Goal: Information Seeking & Learning: Learn about a topic

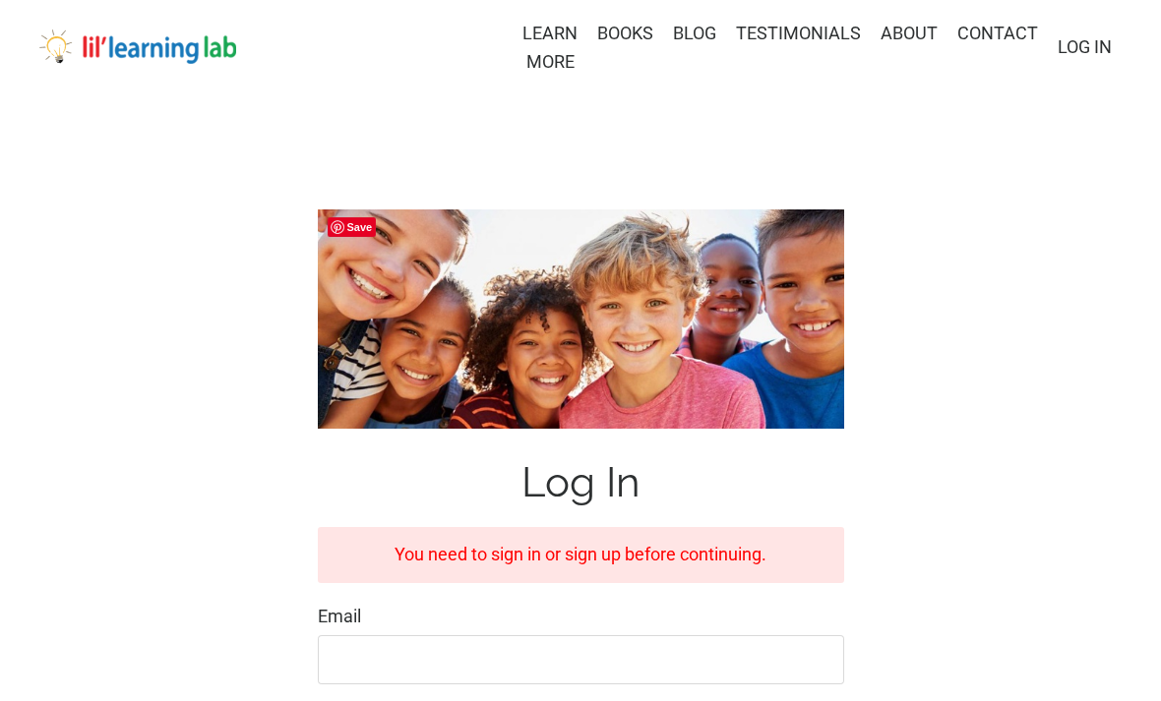
scroll to position [426, 0]
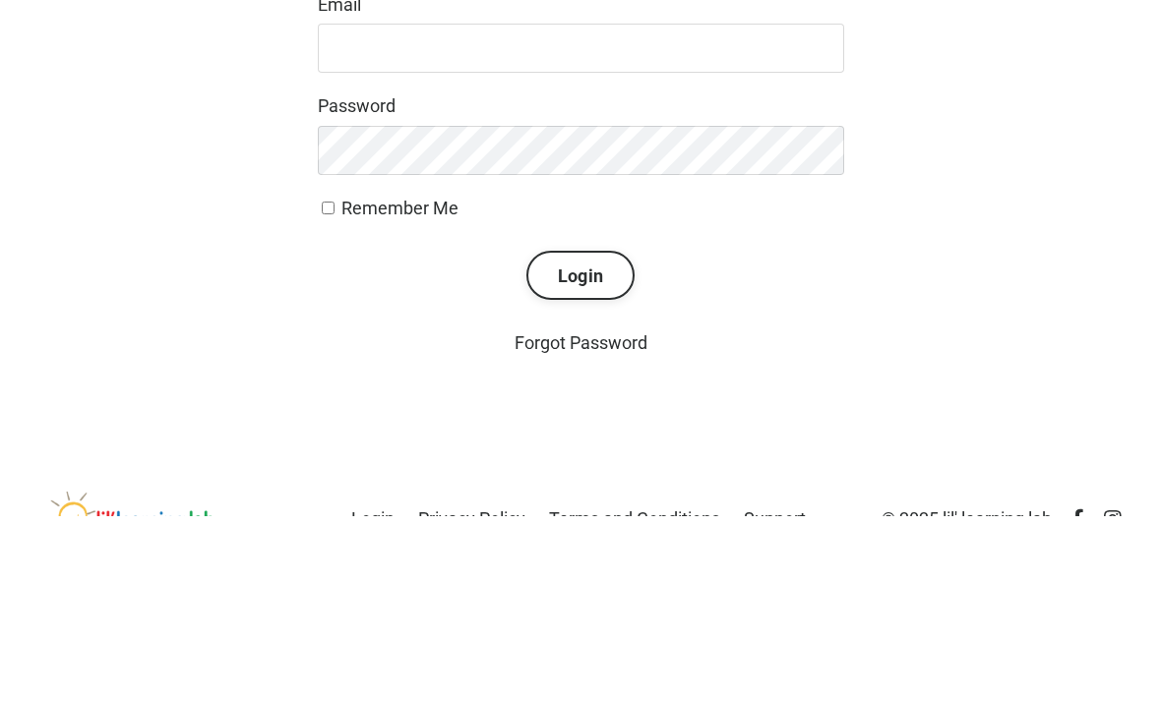
click at [628, 229] on input "Email" at bounding box center [581, 234] width 526 height 49
click at [635, 221] on input "Email" at bounding box center [581, 234] width 526 height 49
click at [671, 235] on input "Email" at bounding box center [581, 234] width 526 height 49
click at [681, 222] on input "Email" at bounding box center [581, 234] width 526 height 49
click at [675, 241] on input "Email" at bounding box center [581, 234] width 526 height 49
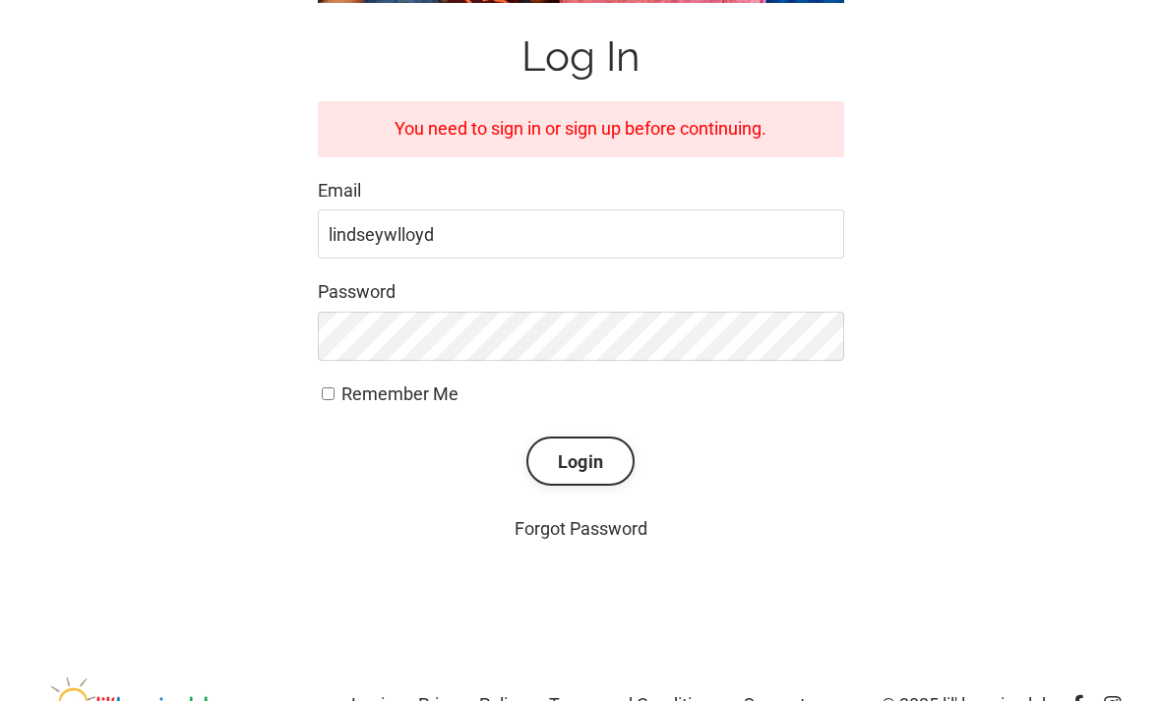
click at [521, 225] on input "lindseywlloyd" at bounding box center [581, 234] width 526 height 49
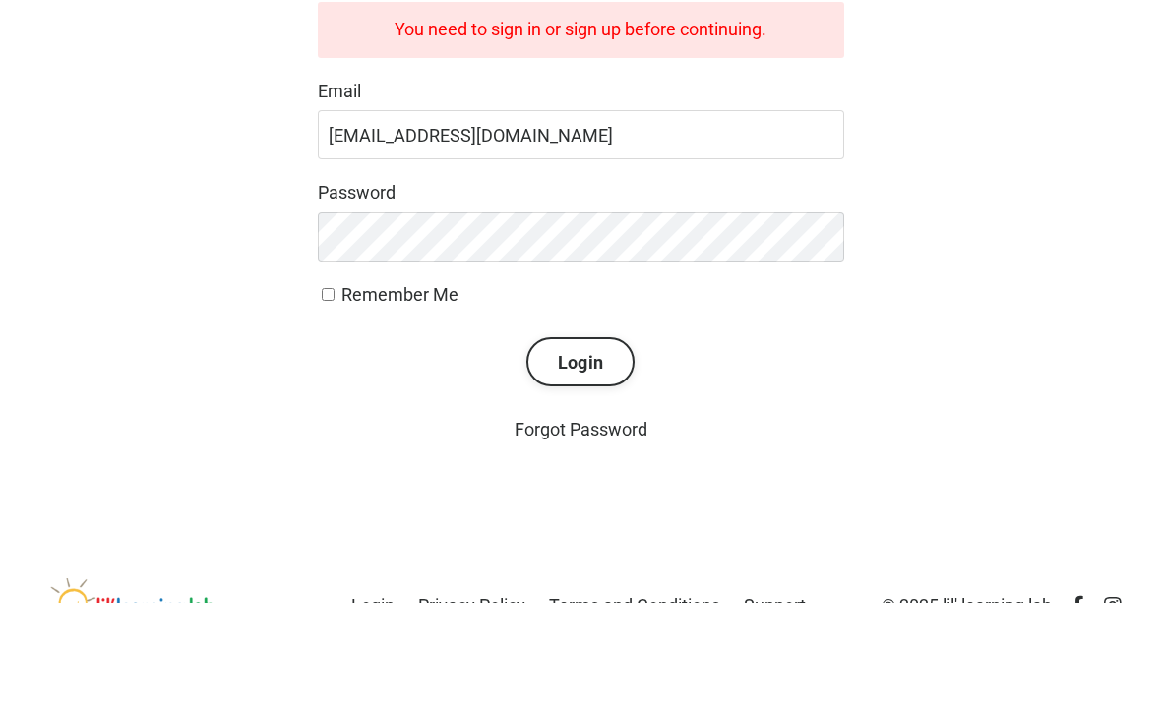
type input "lindseywlloyd@gmail.com"
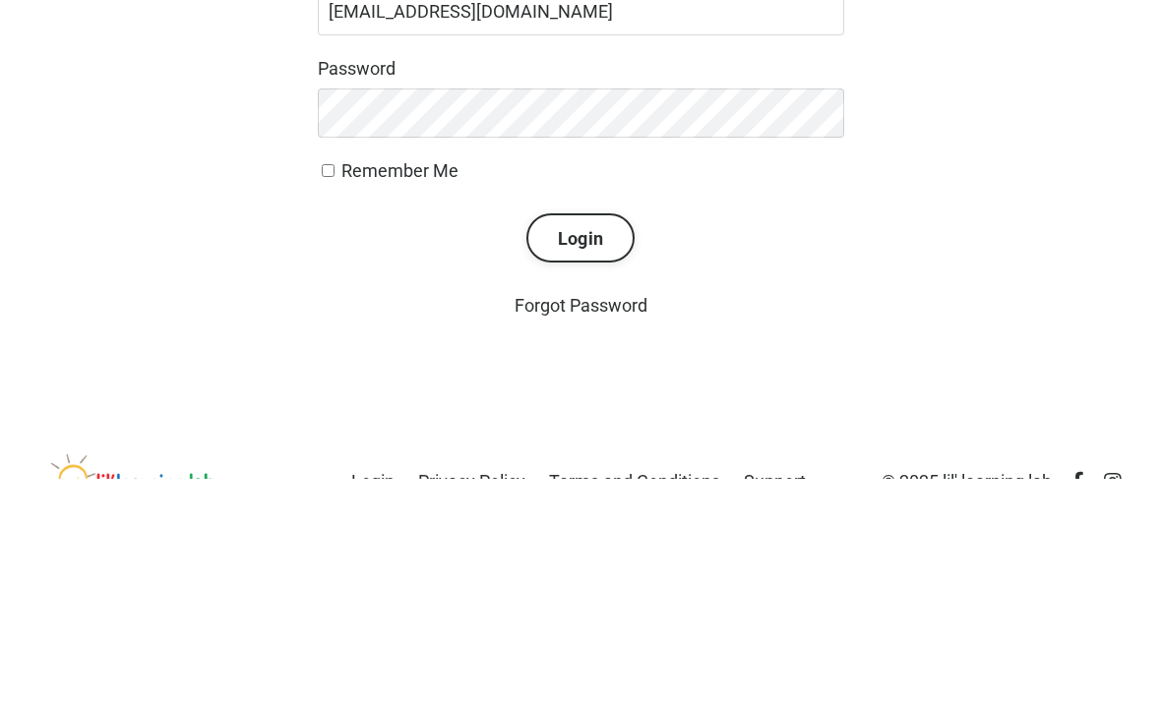
click at [576, 437] on button "Login" at bounding box center [580, 461] width 108 height 49
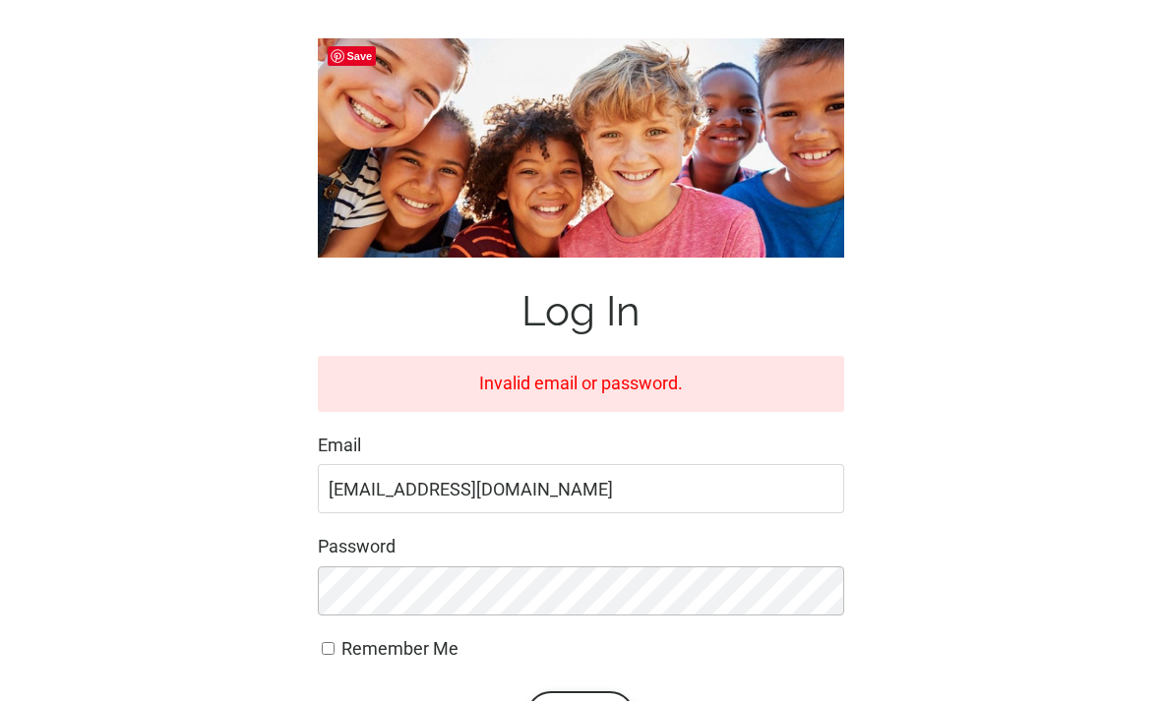
scroll to position [373, 0]
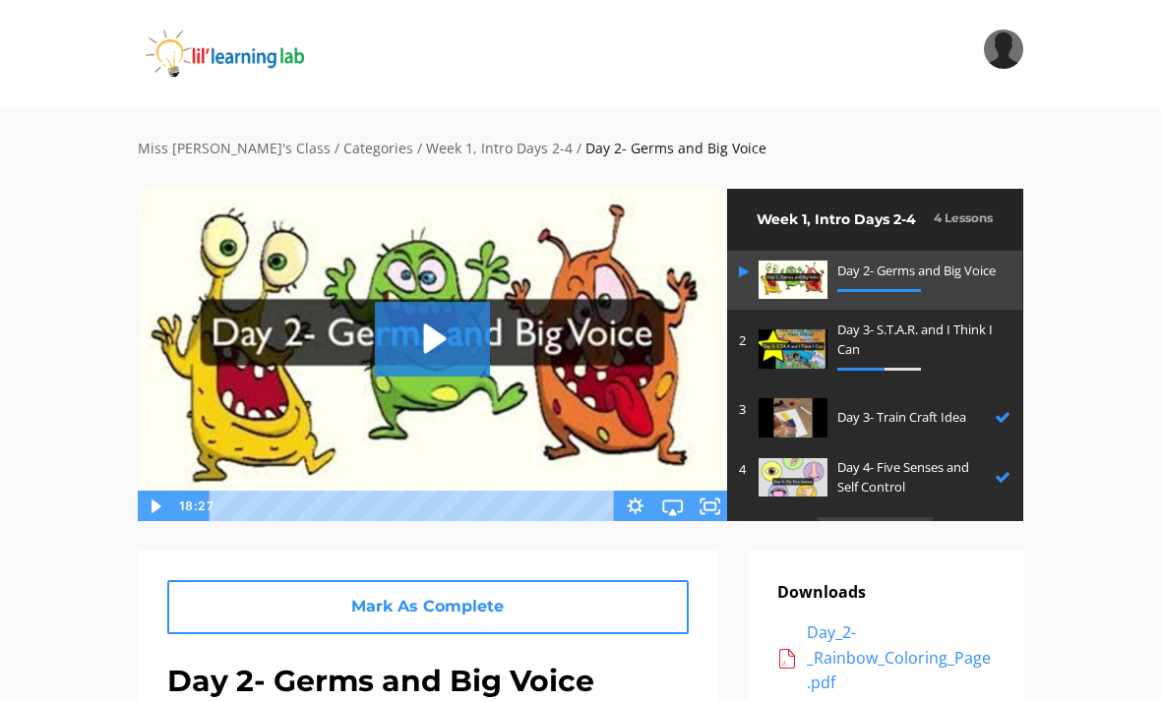
click at [248, 58] on img at bounding box center [250, 54] width 224 height 49
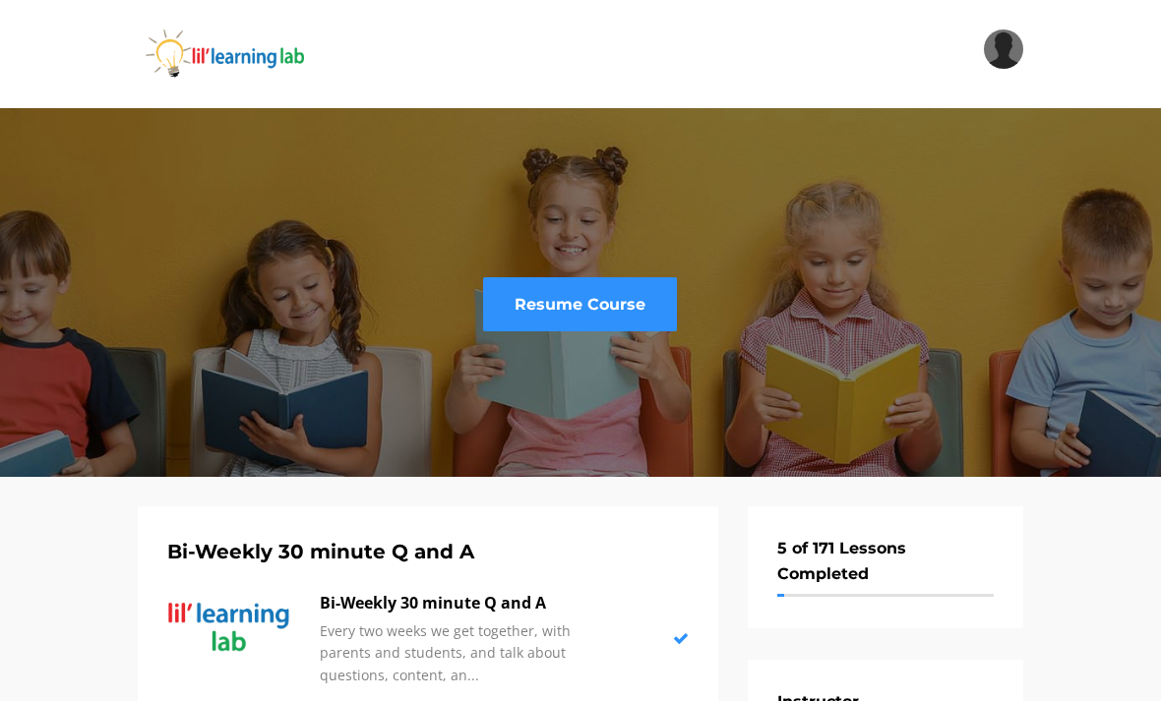
click at [607, 312] on link "Resume Course" at bounding box center [580, 304] width 194 height 54
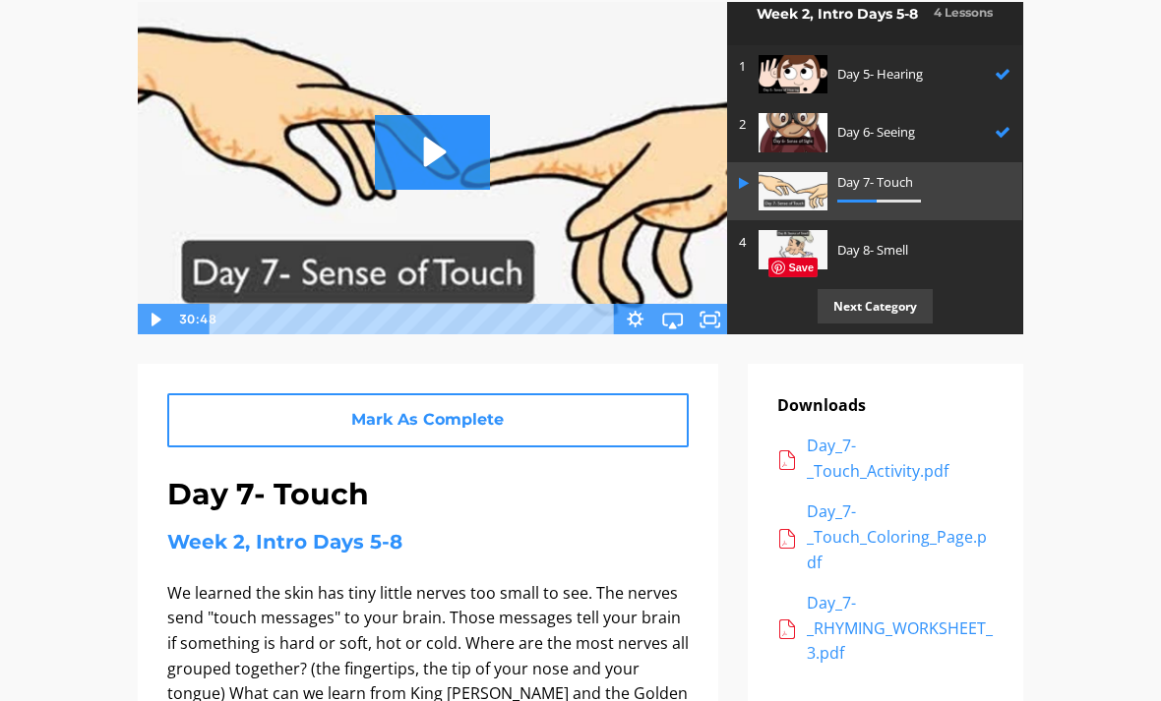
scroll to position [18, 0]
click at [883, 310] on p "Next Category" at bounding box center [874, 307] width 115 height 34
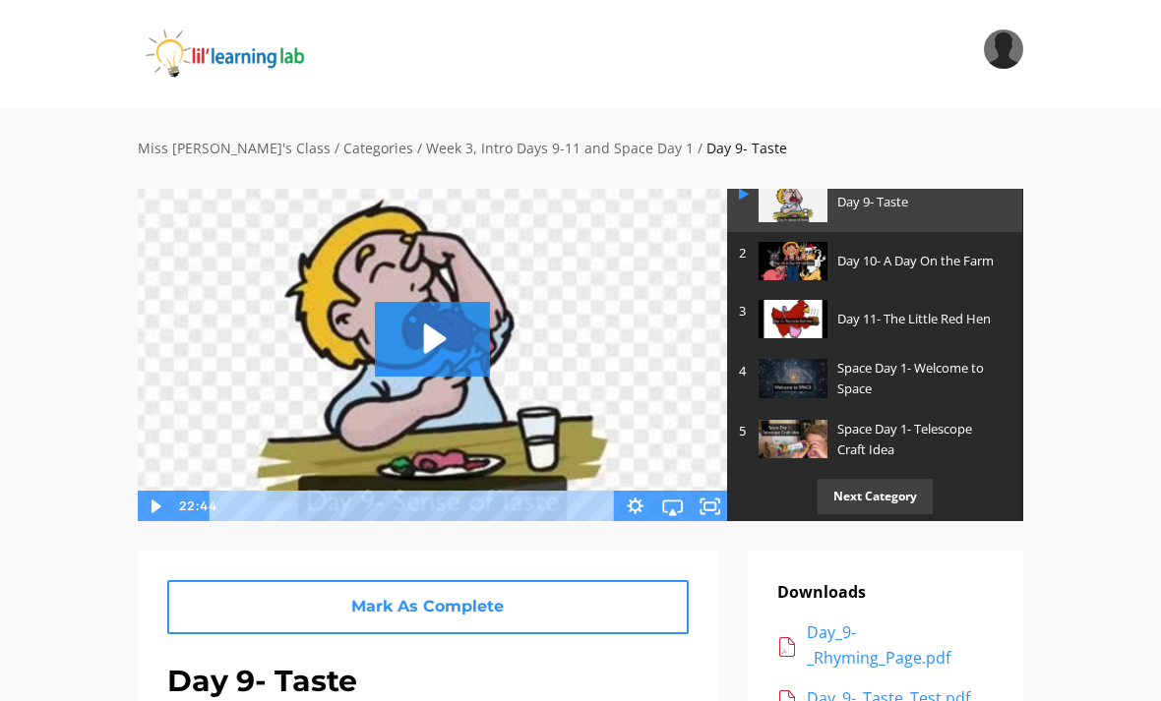
scroll to position [98, 0]
click at [909, 484] on p "Next Category" at bounding box center [874, 497] width 115 height 34
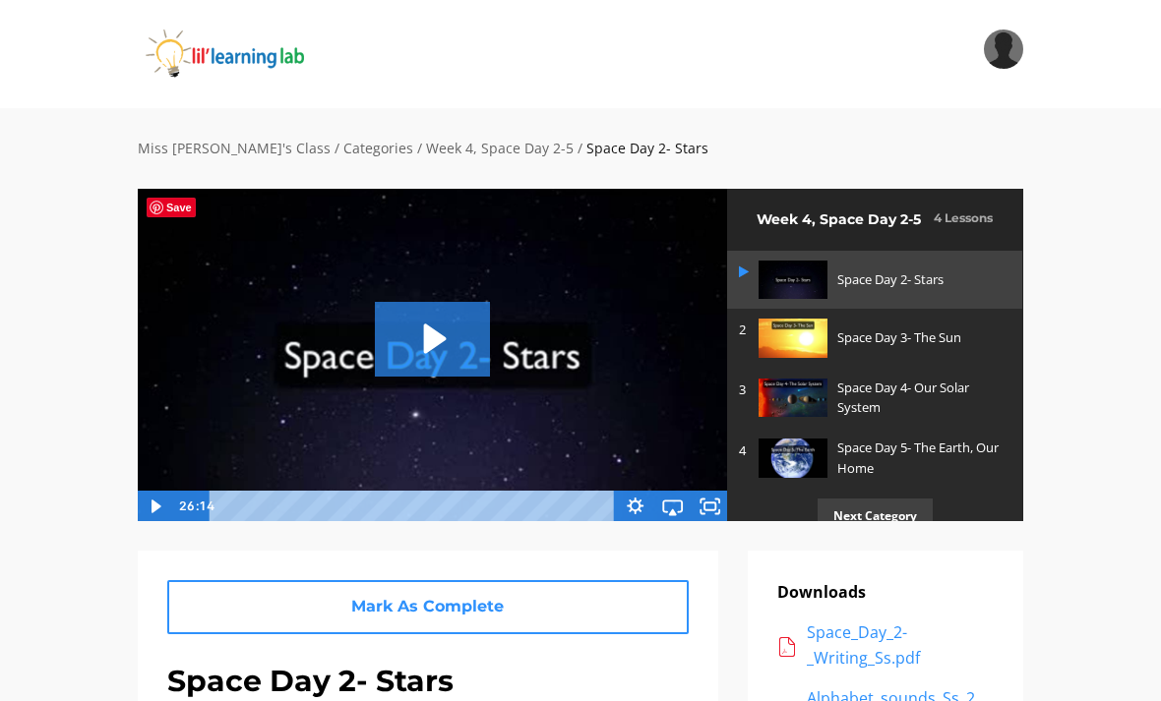
click at [214, 61] on img at bounding box center [250, 54] width 224 height 49
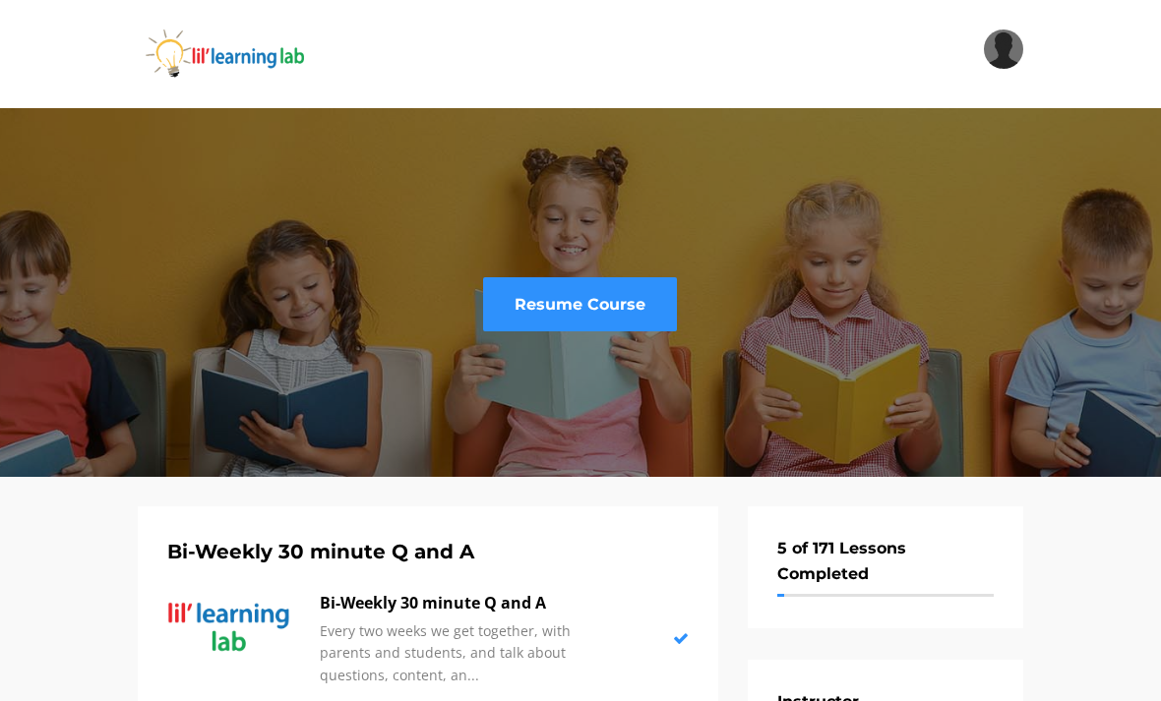
click at [573, 328] on link "Resume Course" at bounding box center [580, 304] width 194 height 54
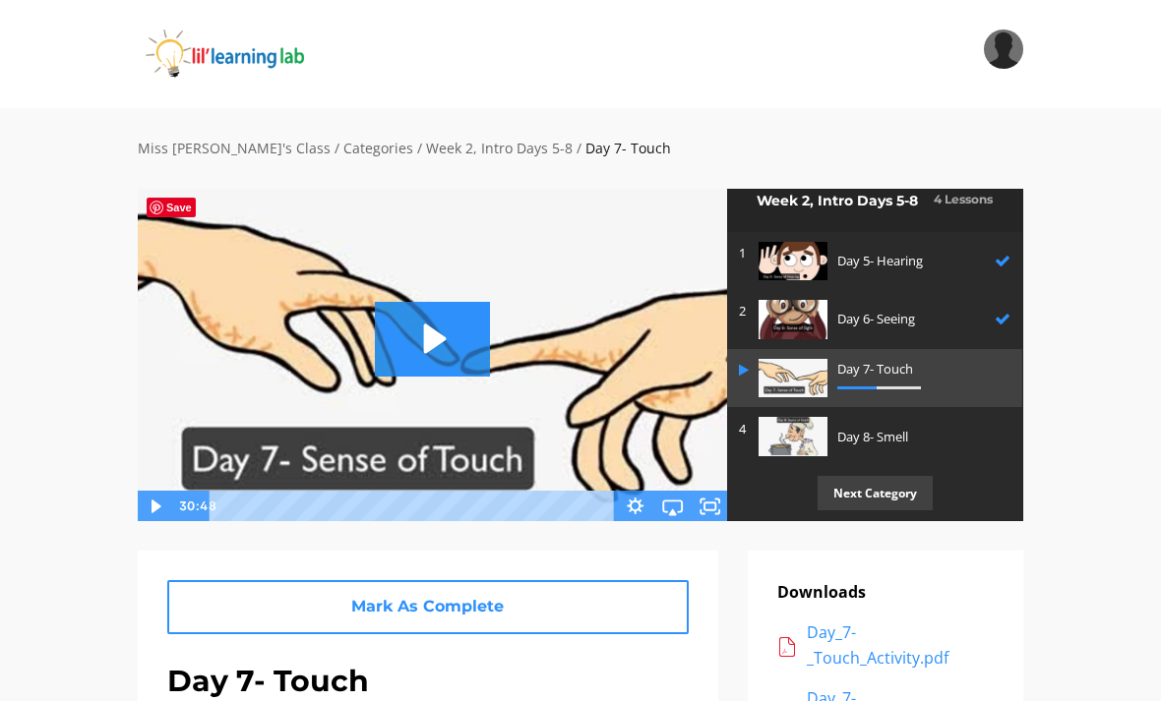
scroll to position [18, 0]
click at [910, 490] on p "Next Category" at bounding box center [874, 494] width 115 height 34
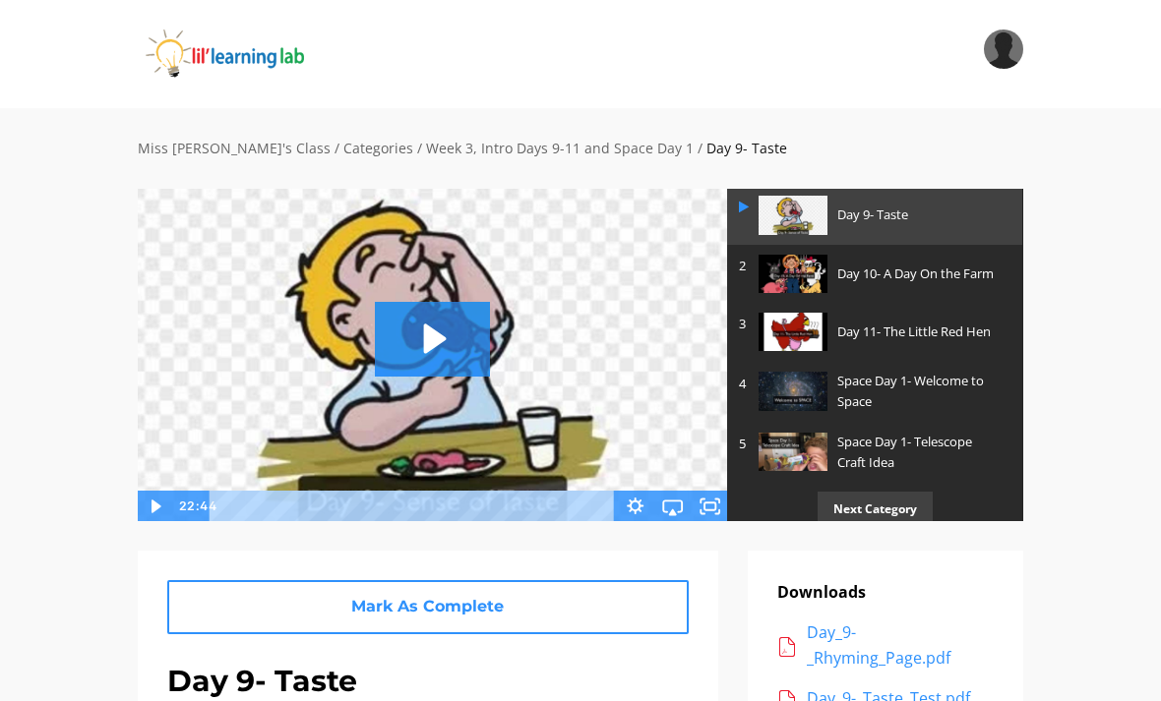
scroll to position [93, 0]
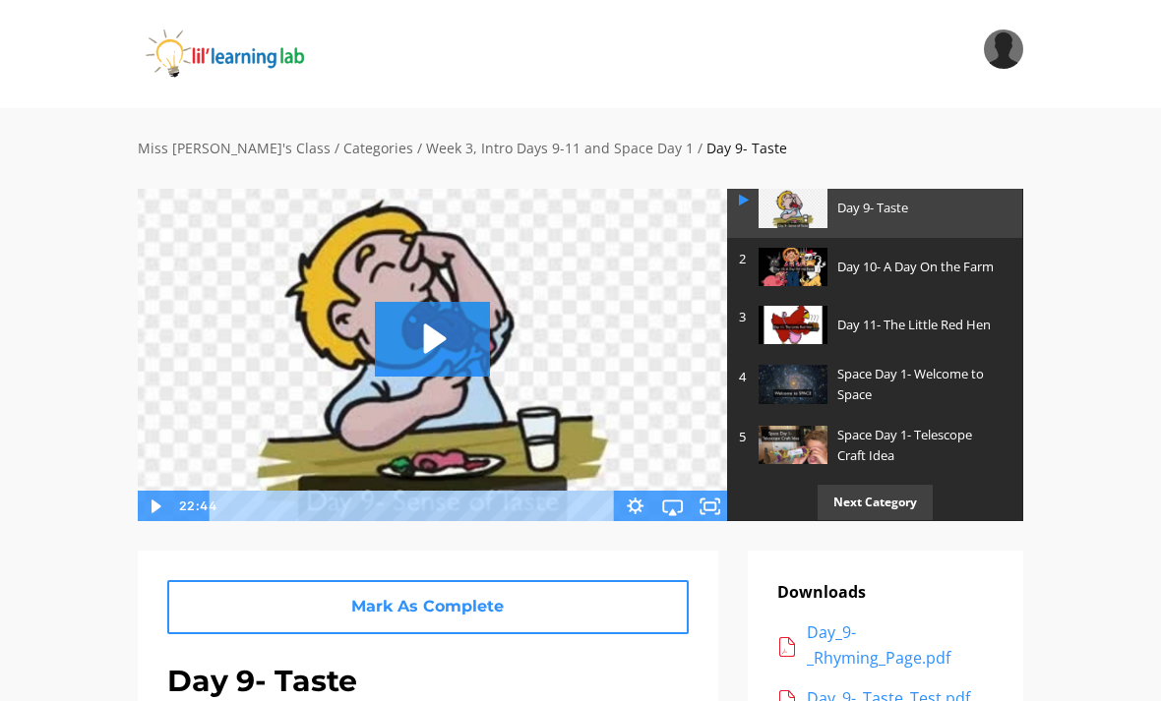
click at [937, 380] on p "Space Day 1- Welcome to Space" at bounding box center [918, 384] width 163 height 41
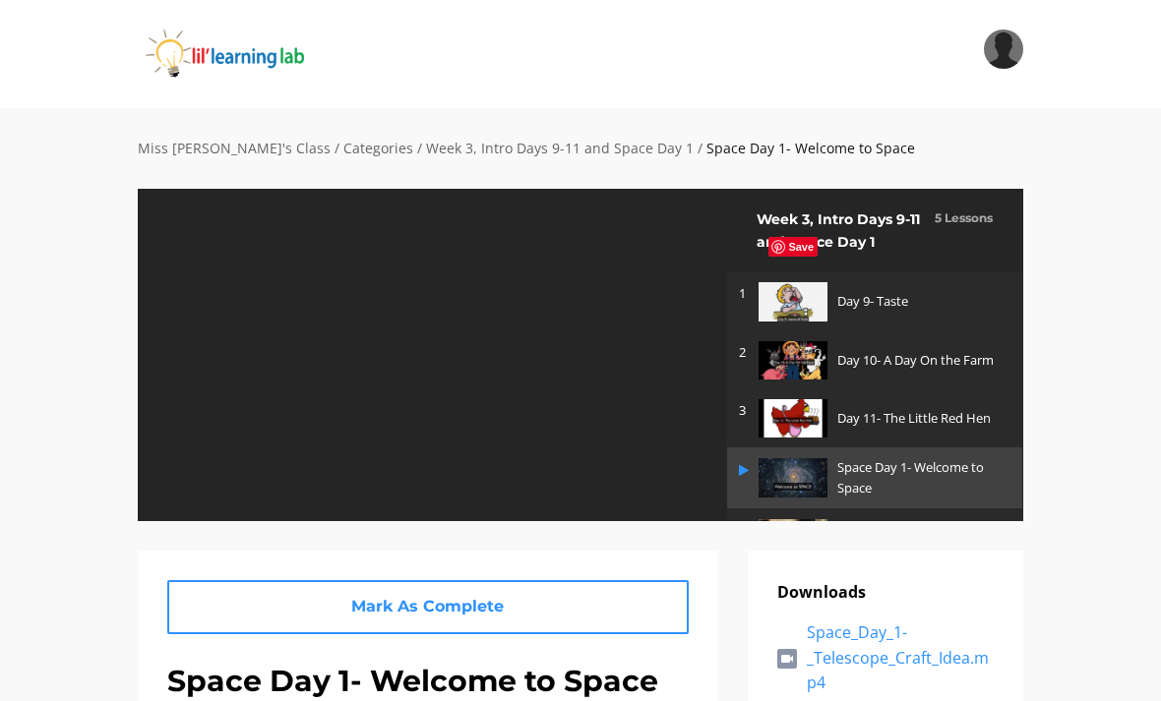
scroll to position [54, 0]
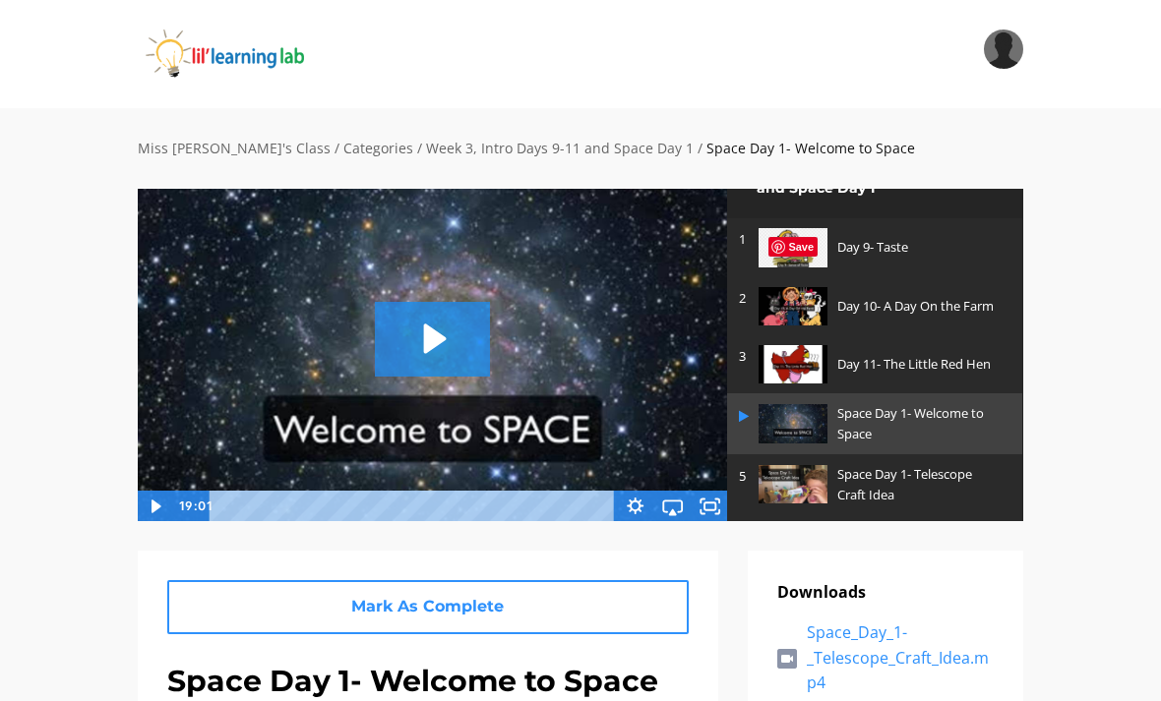
click at [711, 509] on icon "Fullscreen" at bounding box center [709, 506] width 37 height 31
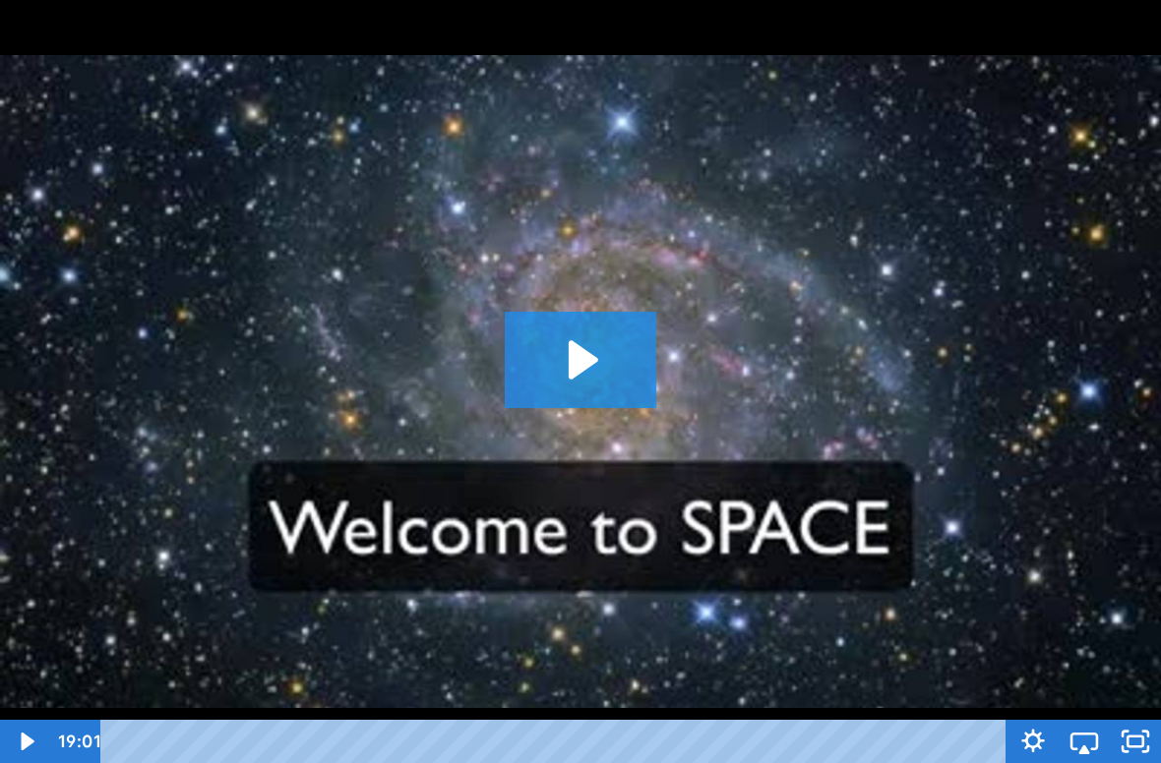
click at [588, 363] on icon "Play Video: sites/2147505858/video/DAZQmL25SbOIzpXJBm83_Space_Day_1-_Welcome_to…" at bounding box center [584, 359] width 30 height 39
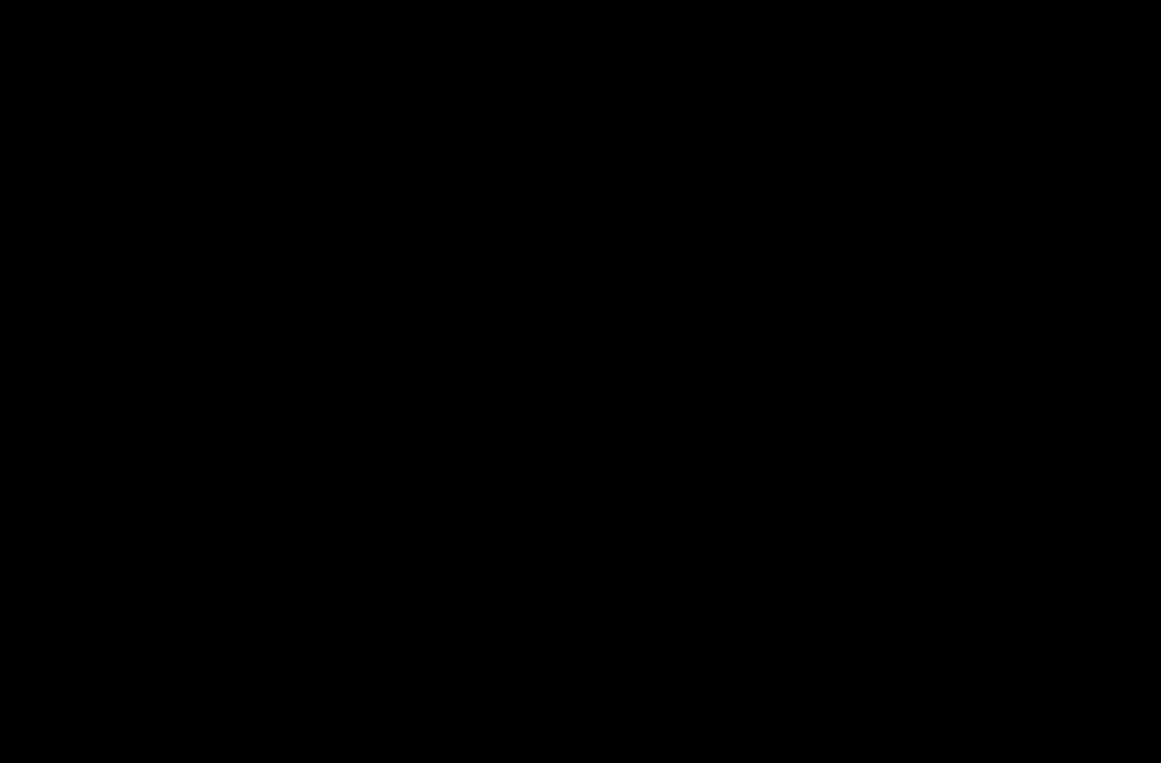
click at [480, 580] on div at bounding box center [580, 381] width 1161 height 763
click at [523, 516] on div at bounding box center [580, 381] width 1161 height 763
click at [668, 430] on div at bounding box center [580, 381] width 1161 height 763
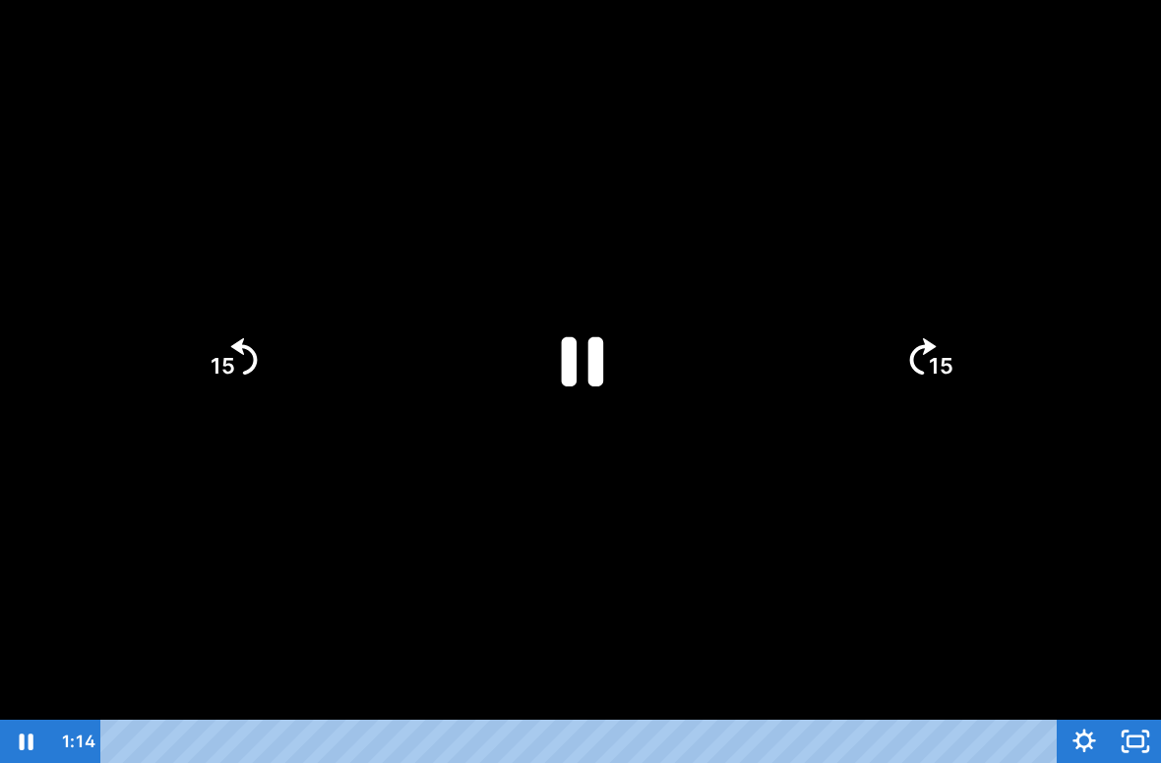
click at [588, 362] on icon "Pause" at bounding box center [583, 361] width 42 height 49
click at [597, 341] on icon "Play Video" at bounding box center [581, 360] width 152 height 152
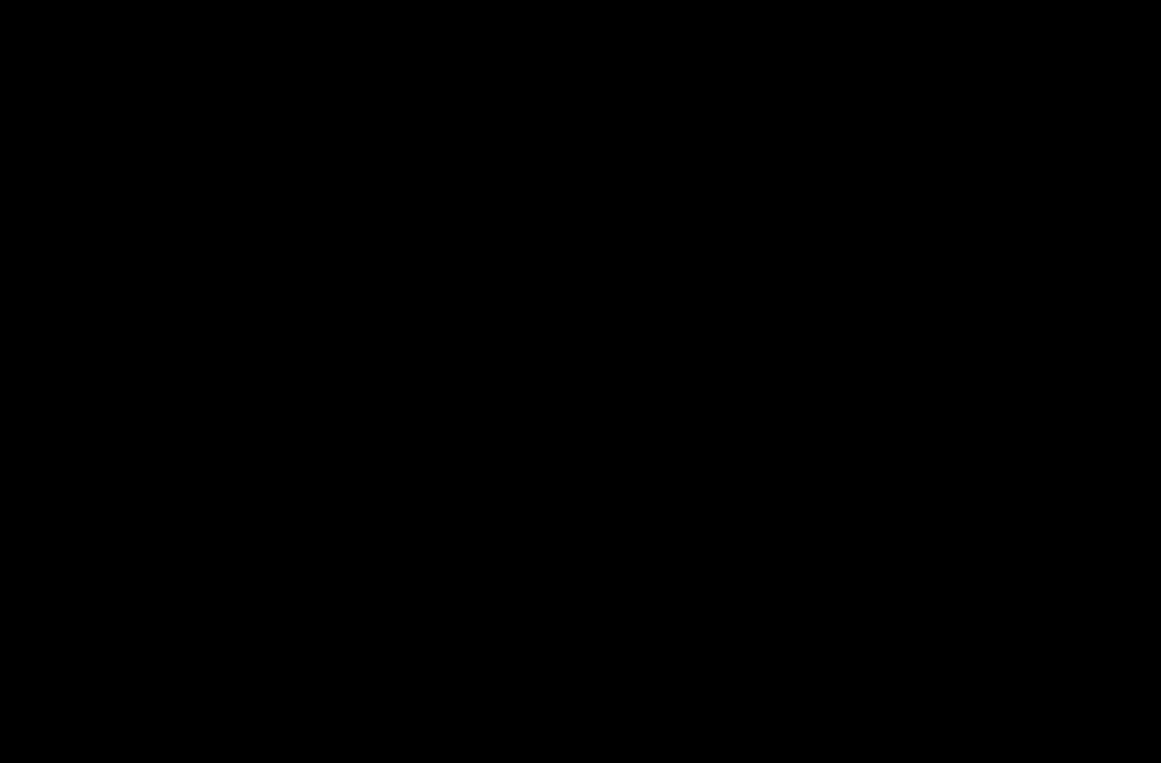
click at [571, 476] on div at bounding box center [580, 381] width 1161 height 763
click at [394, 673] on div at bounding box center [580, 381] width 1161 height 763
click at [473, 362] on div at bounding box center [580, 381] width 1161 height 763
click at [6, 650] on div at bounding box center [580, 381] width 1161 height 763
click at [60, 435] on div at bounding box center [580, 381] width 1161 height 763
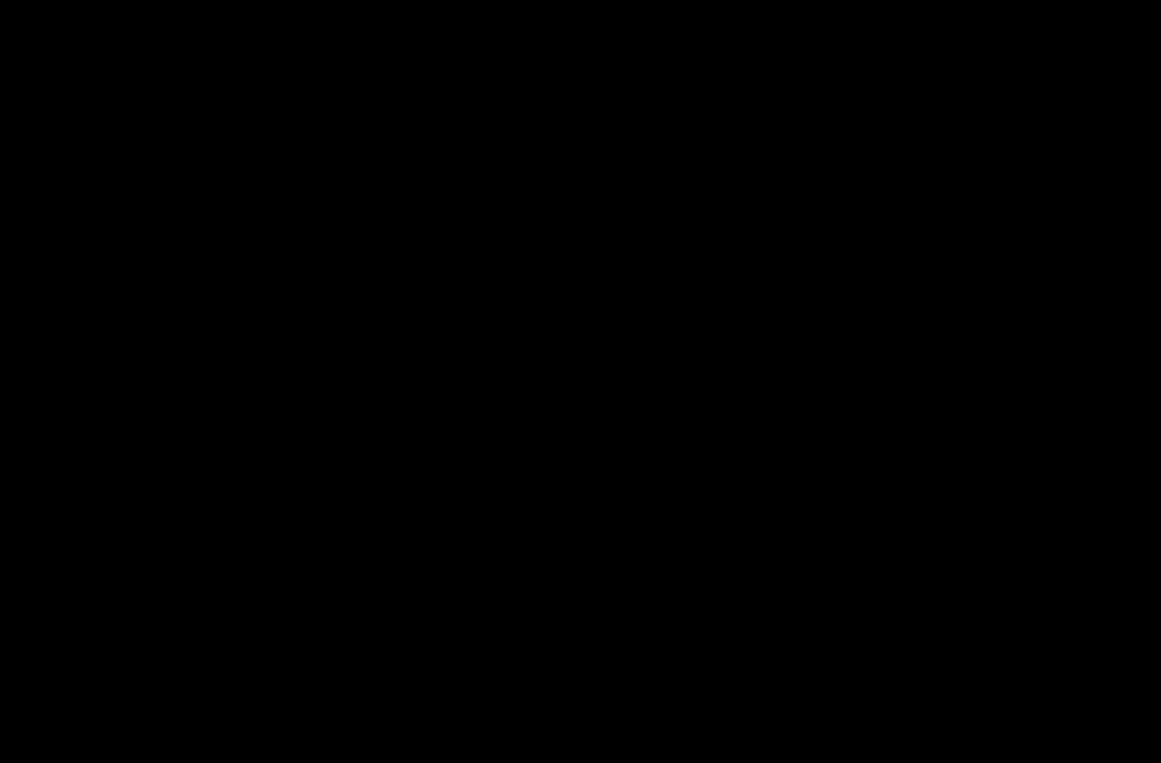
click at [59, 435] on div at bounding box center [580, 381] width 1161 height 763
click at [487, 468] on div at bounding box center [580, 381] width 1161 height 763
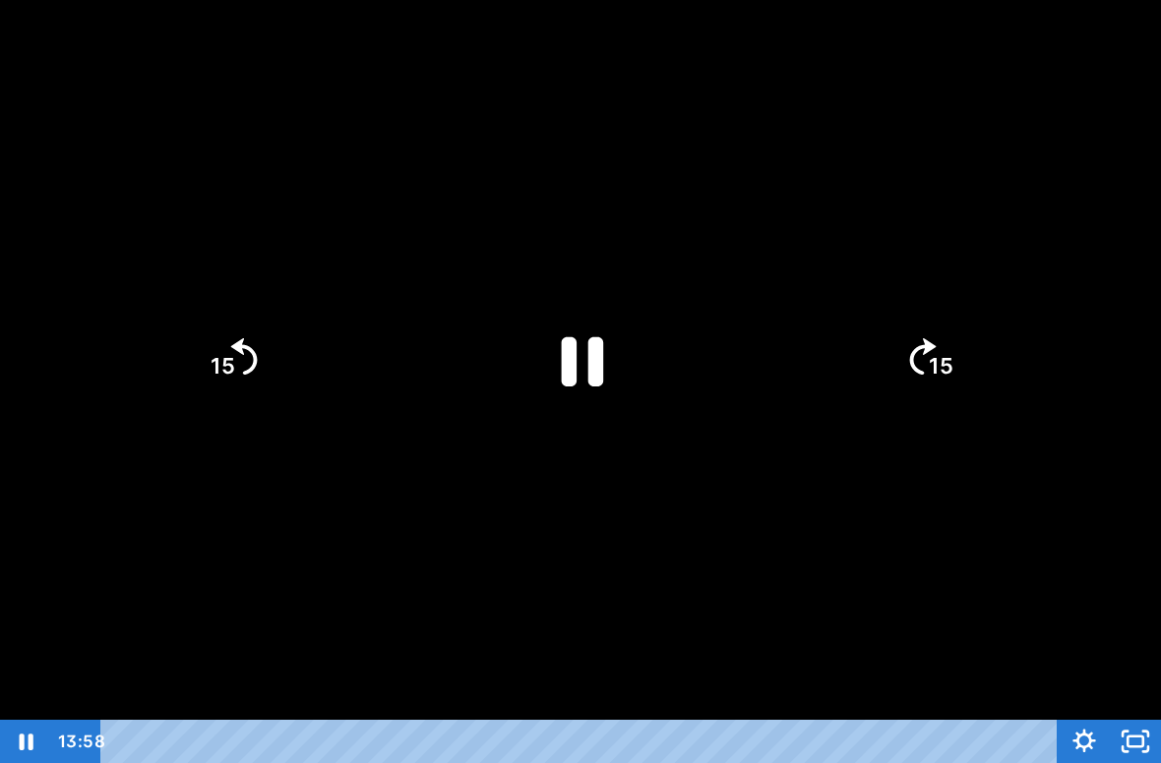
click at [582, 388] on icon "Pause" at bounding box center [581, 360] width 152 height 152
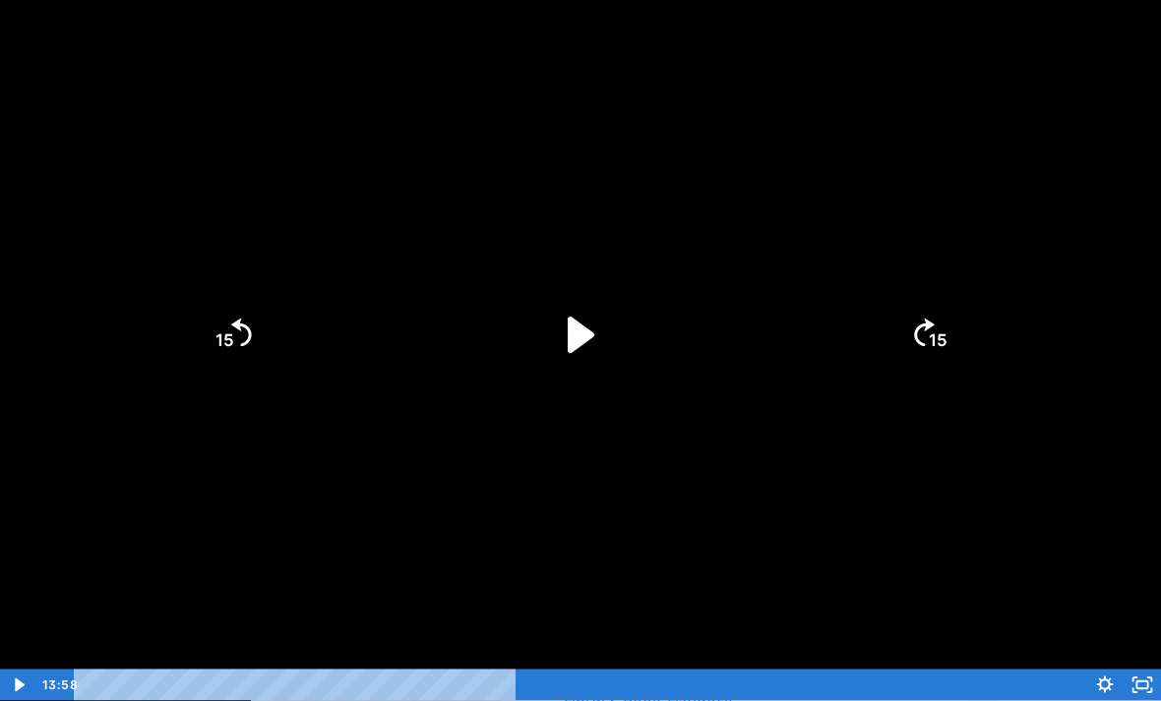
scroll to position [1594, 0]
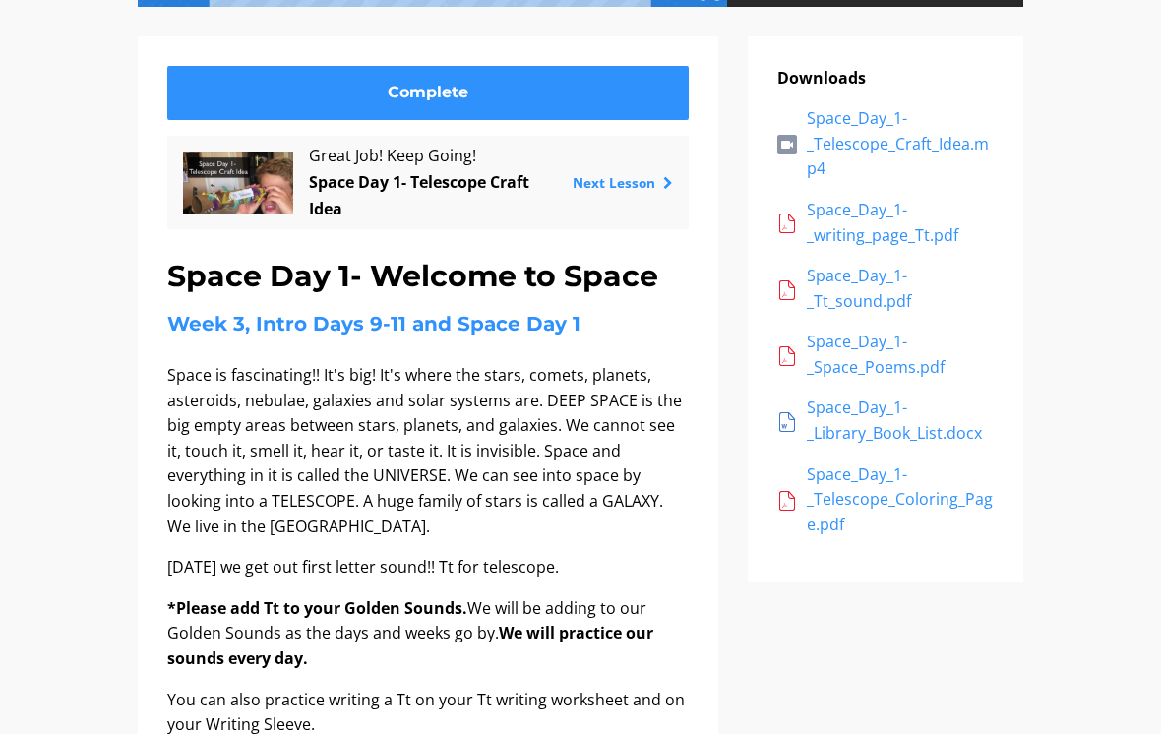
scroll to position [512, 0]
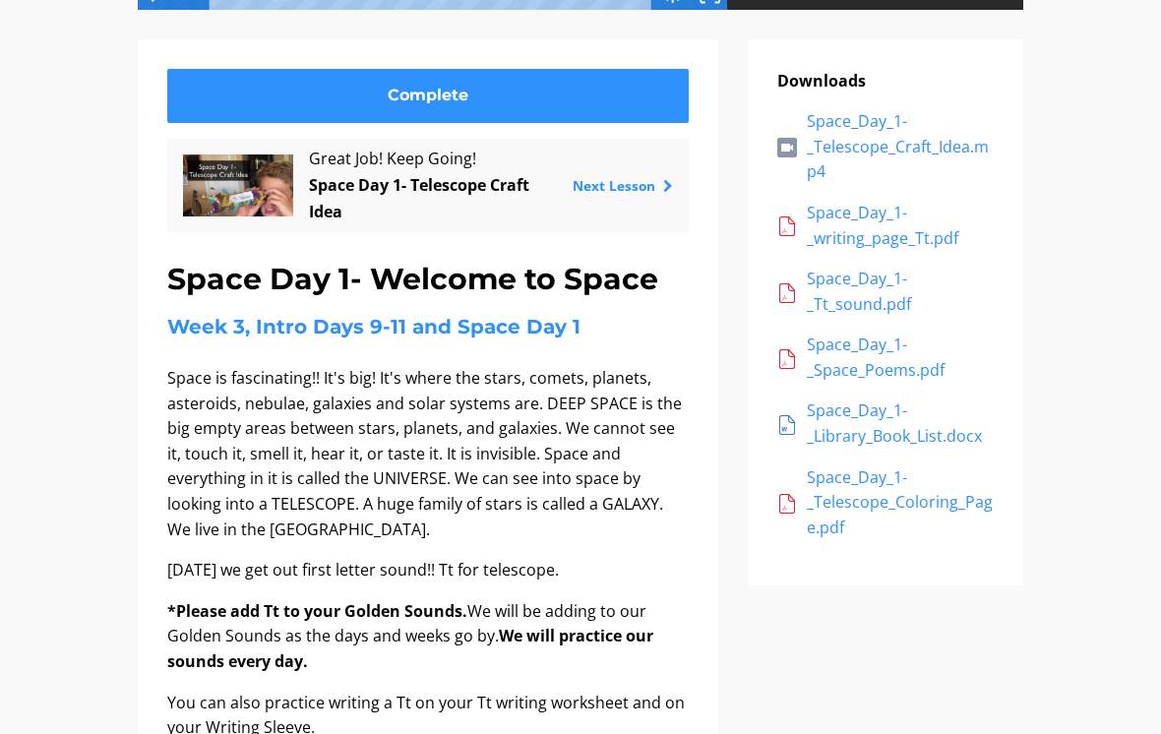
click at [912, 227] on div "Space_Day_1-_writing_page_Tt.pdf" at bounding box center [900, 226] width 187 height 50
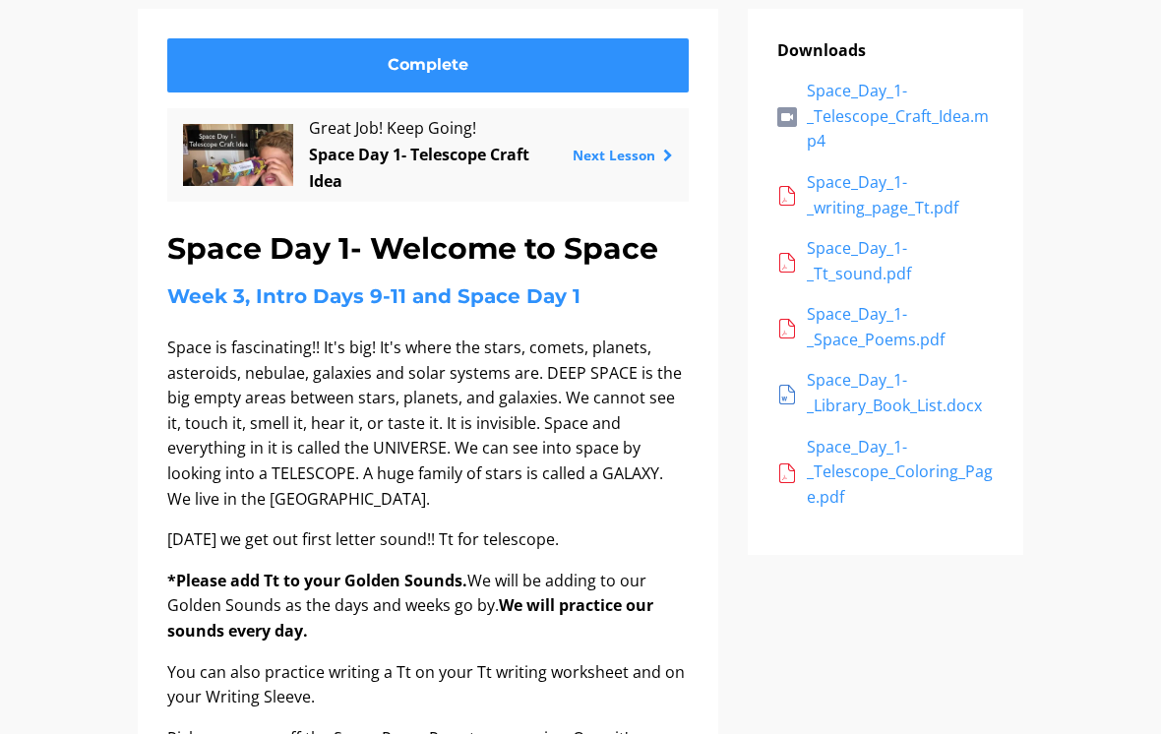
scroll to position [54, 0]
click at [873, 457] on div "Space_Day_1-_Telescope_Coloring_Page.pdf" at bounding box center [900, 473] width 187 height 76
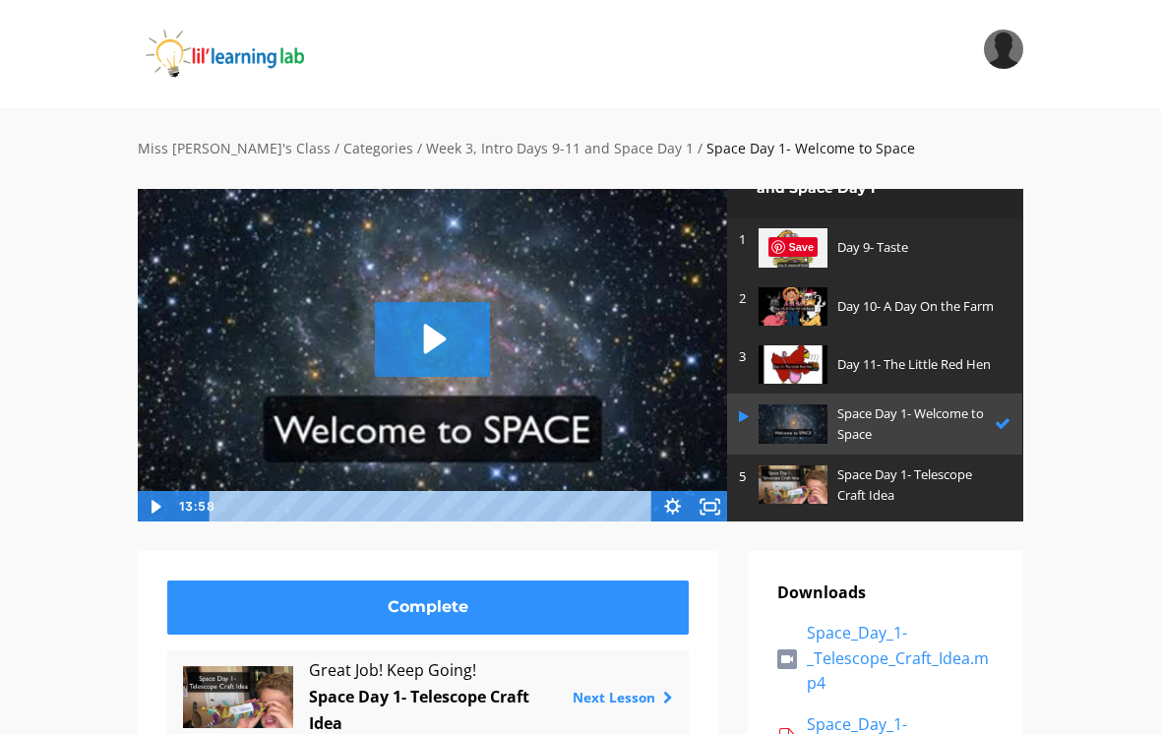
click at [716, 501] on icon "Fullscreen" at bounding box center [709, 506] width 37 height 31
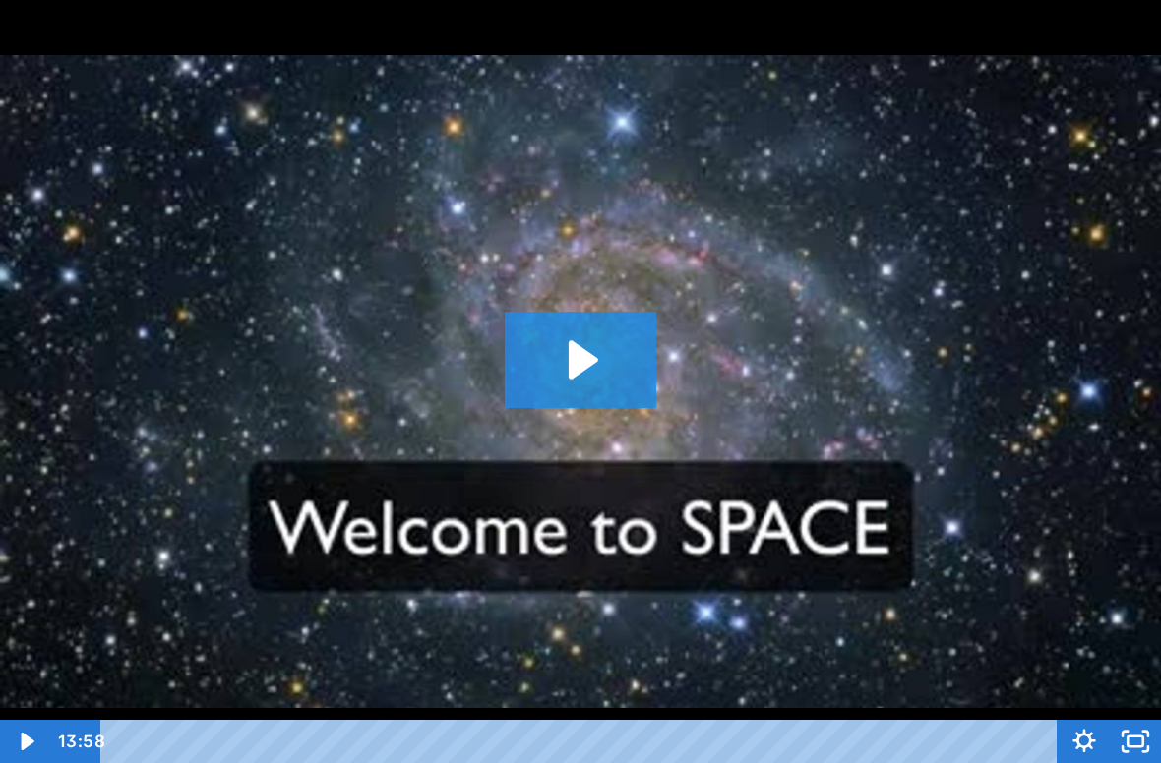
click at [593, 344] on icon "Play Video: sites/2147505858/video/DAZQmL25SbOIzpXJBm83_Space_Day_1-_Welcome_to…" at bounding box center [580, 360] width 151 height 96
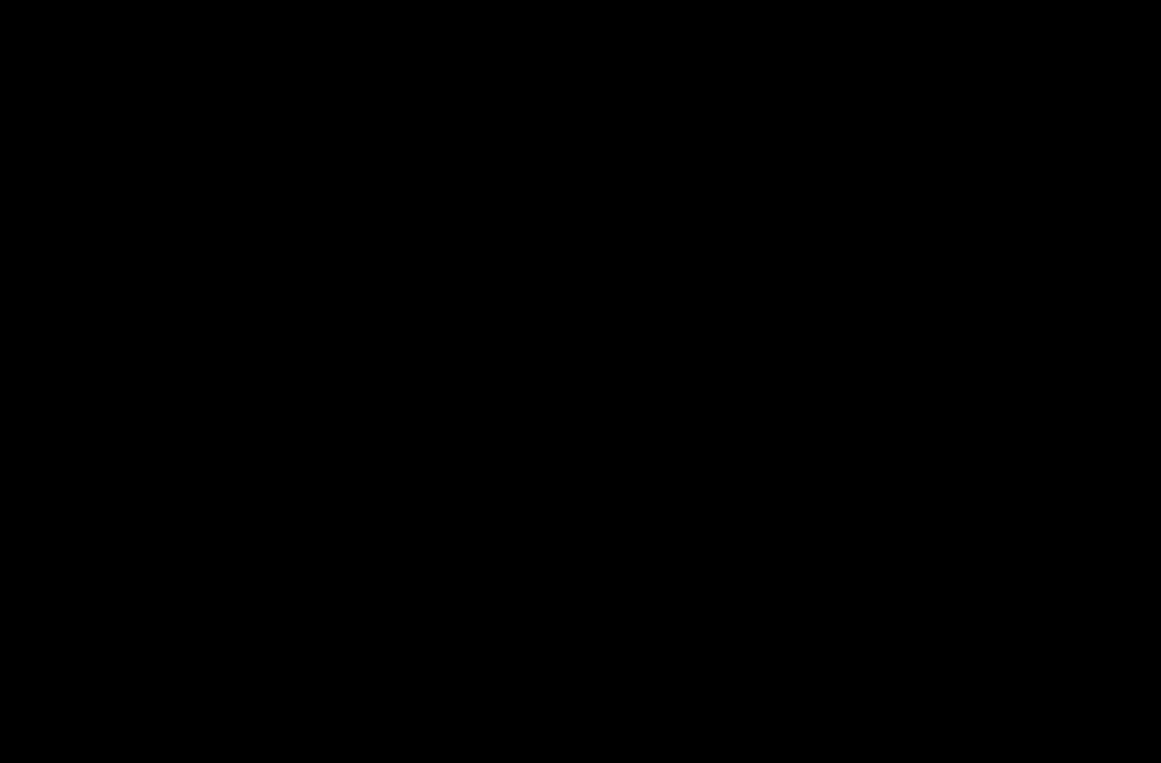
click at [592, 401] on div at bounding box center [580, 381] width 1161 height 763
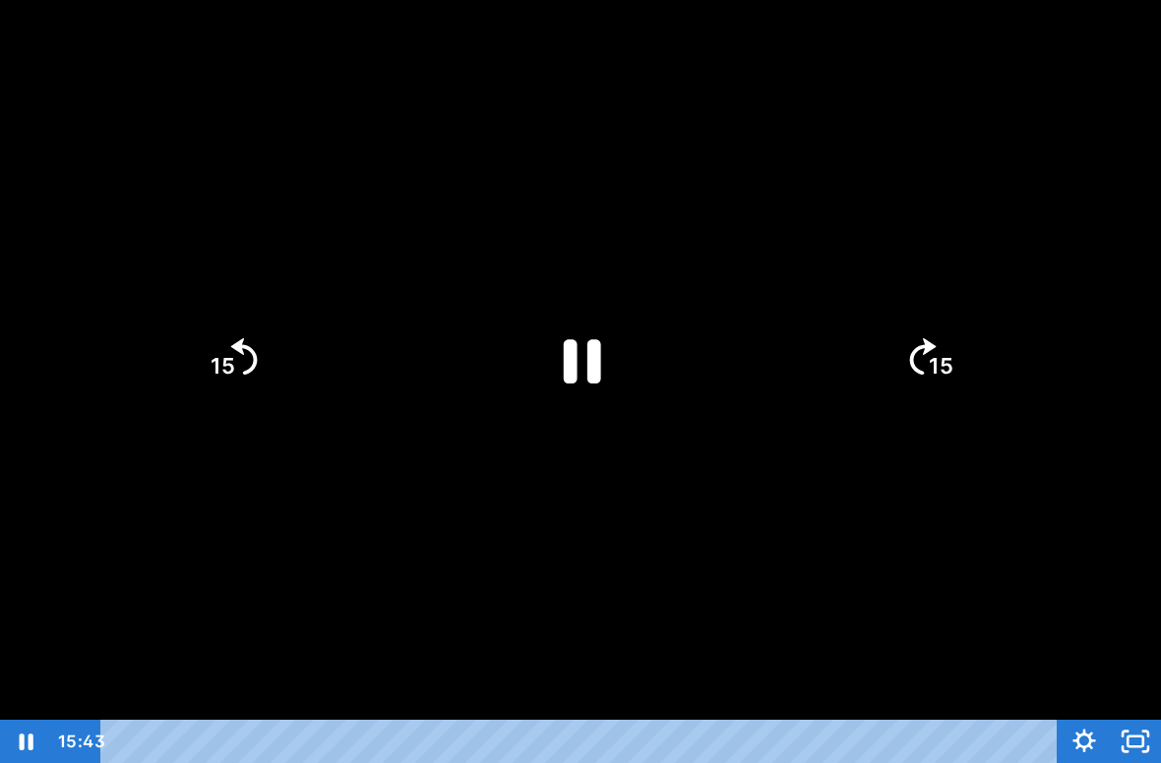
click at [564, 374] on icon "Pause" at bounding box center [582, 361] width 37 height 44
click at [566, 371] on icon "Play Video" at bounding box center [581, 359] width 39 height 53
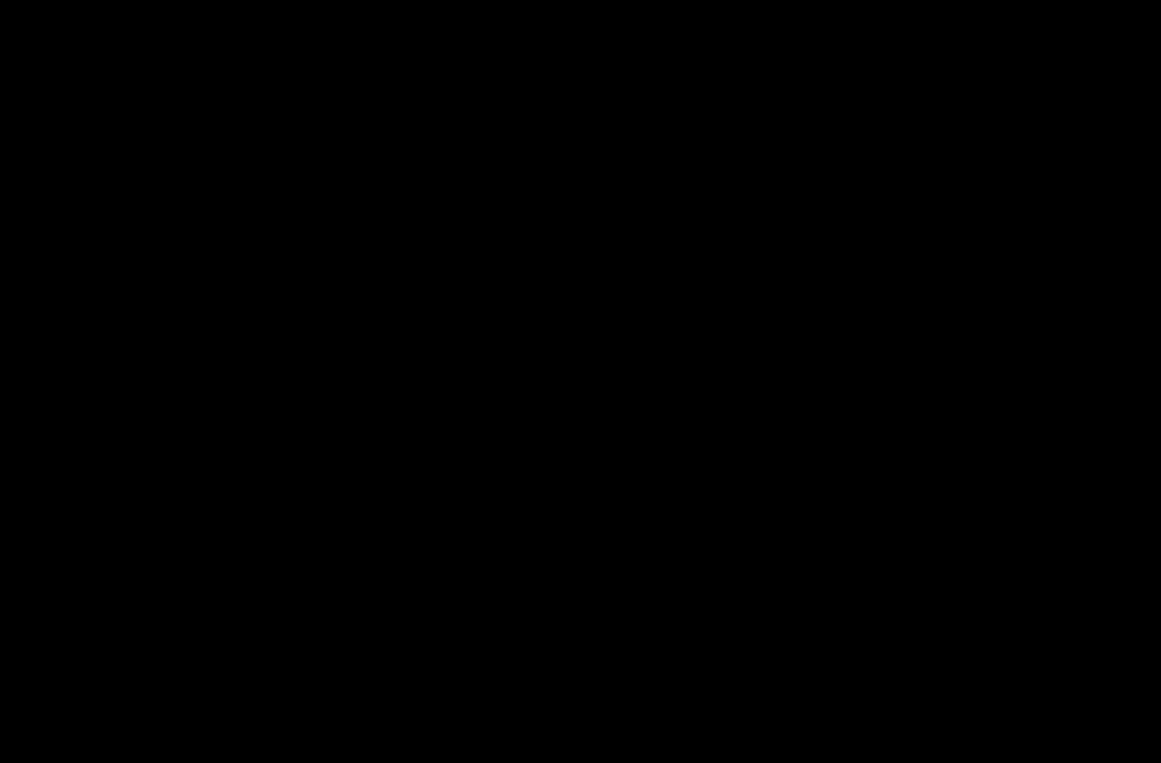
click at [523, 449] on div at bounding box center [580, 381] width 1161 height 763
click at [460, 587] on div at bounding box center [580, 381] width 1161 height 763
click at [478, 505] on div at bounding box center [580, 381] width 1161 height 763
click at [476, 493] on div at bounding box center [580, 381] width 1161 height 763
click at [504, 515] on div at bounding box center [580, 381] width 1161 height 763
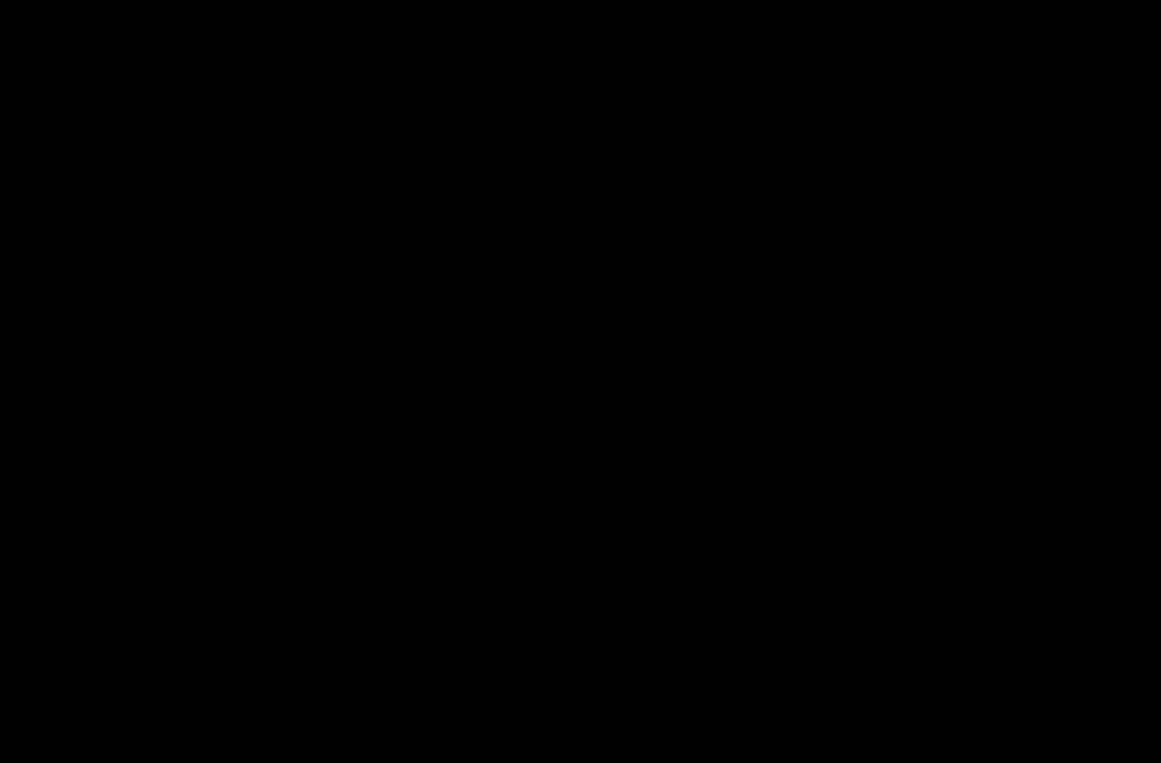
click at [506, 510] on div at bounding box center [580, 381] width 1161 height 763
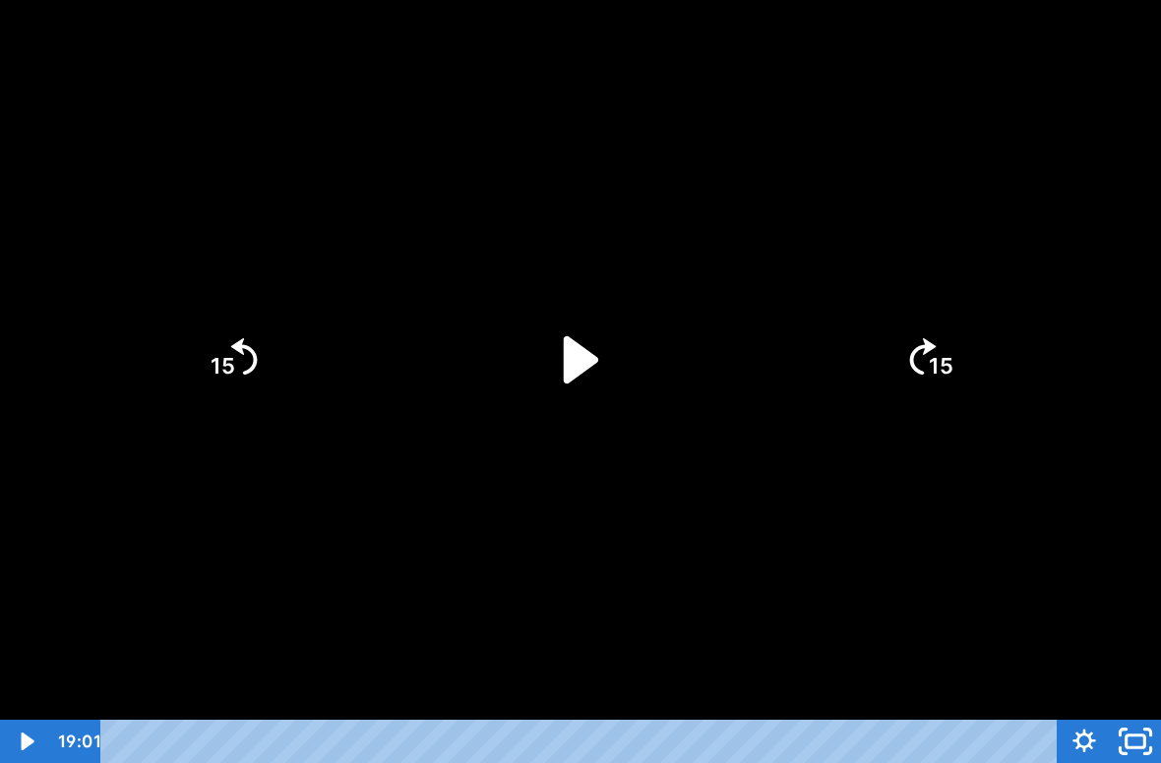
click at [1141, 733] on icon "Unfullscreen" at bounding box center [1135, 742] width 61 height 52
